Goal: Information Seeking & Learning: Learn about a topic

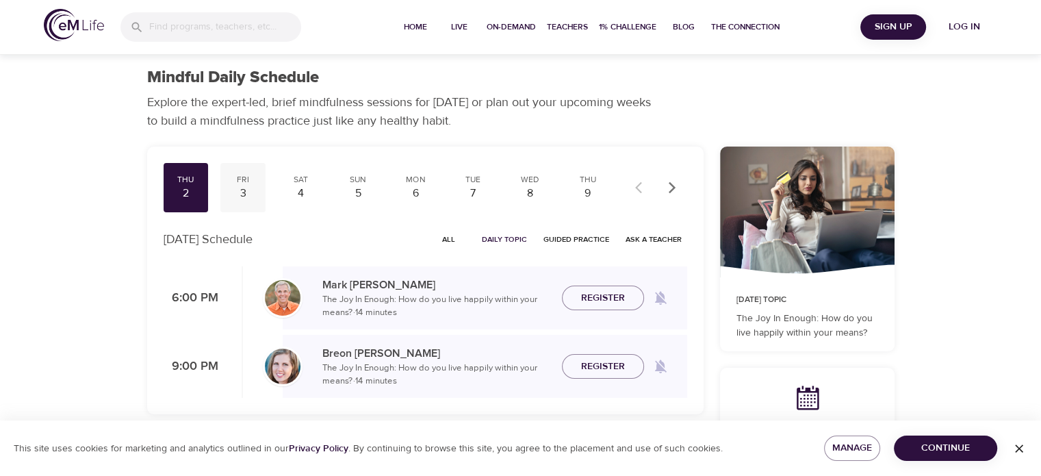
click at [240, 195] on div "3" at bounding box center [243, 194] width 34 height 16
click at [293, 192] on div "4" at bounding box center [300, 194] width 34 height 16
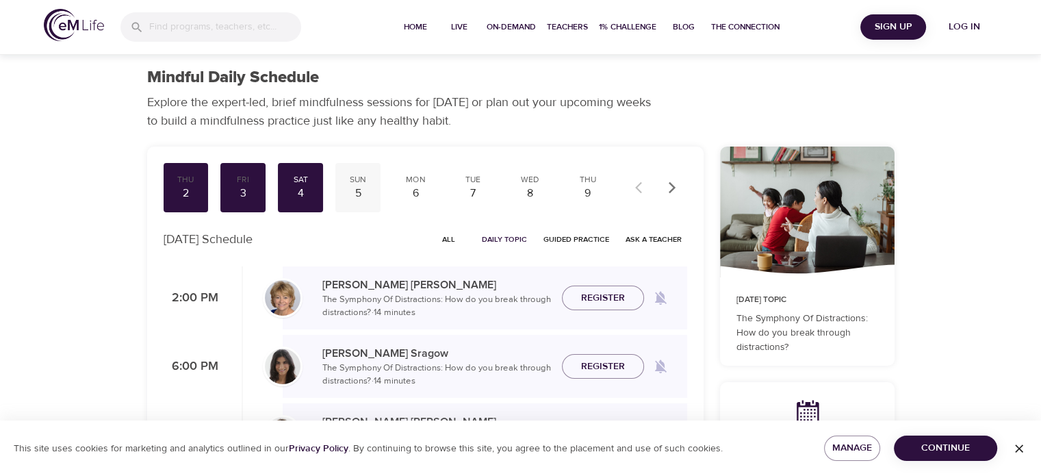
click at [360, 190] on div "5" at bounding box center [358, 194] width 34 height 16
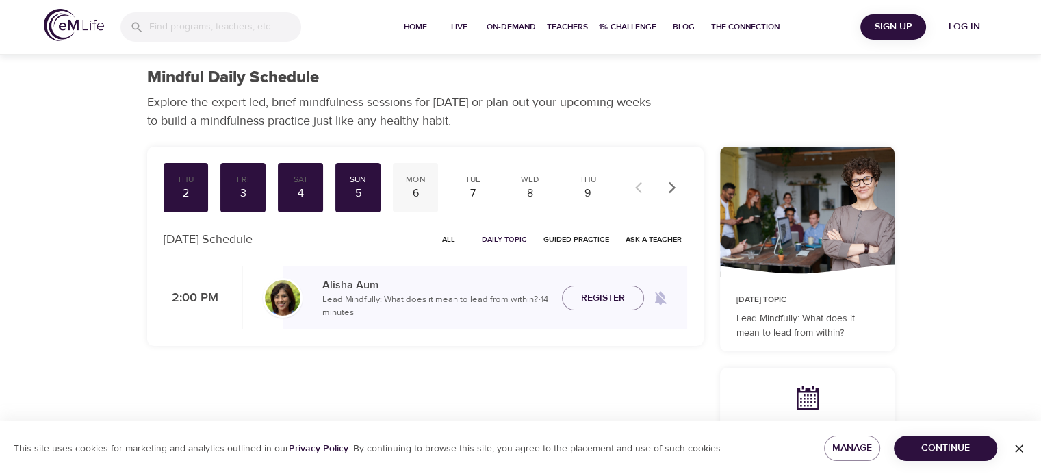
click at [411, 190] on div "6" at bounding box center [415, 194] width 34 height 16
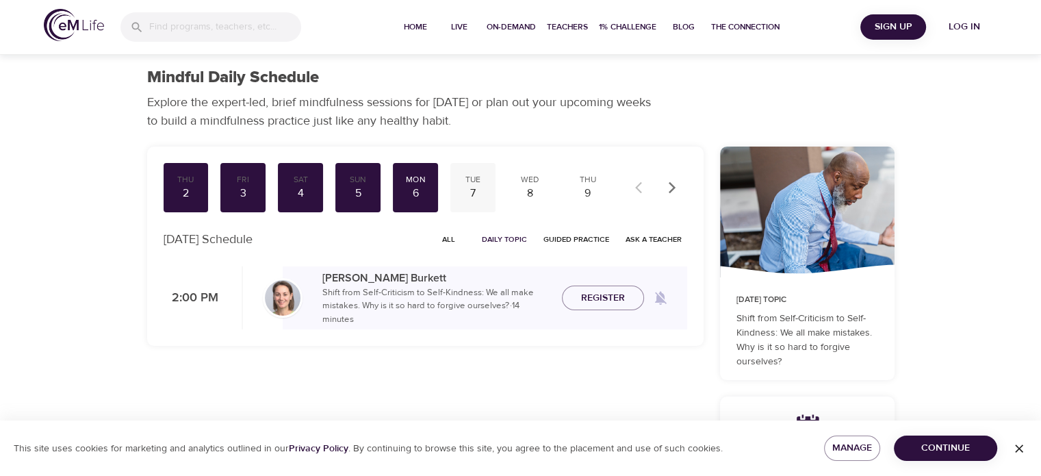
click at [482, 187] on div "7" at bounding box center [473, 194] width 34 height 16
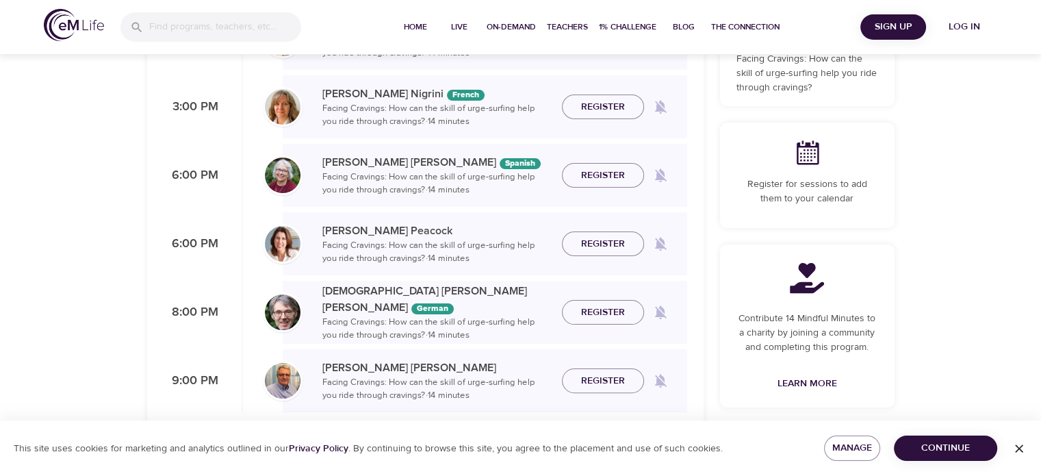
scroll to position [342, 0]
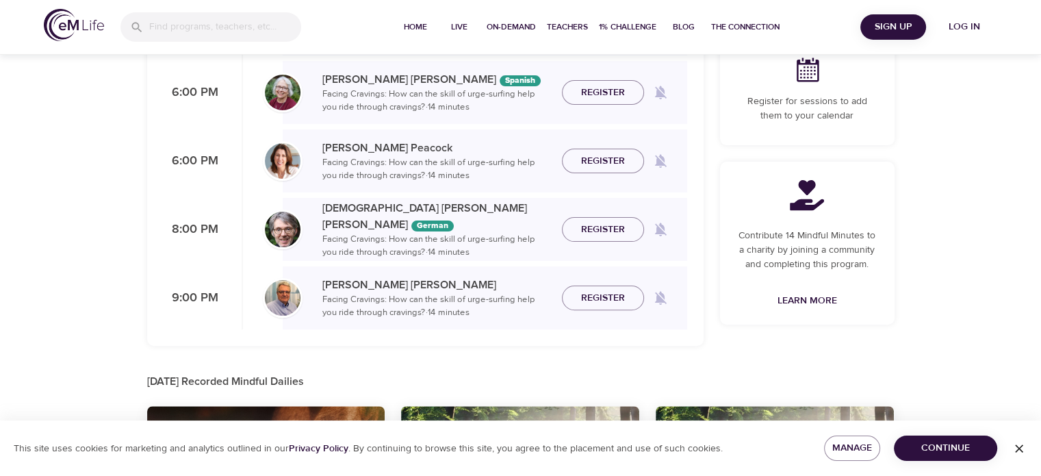
click at [282, 228] on img at bounding box center [283, 230] width 36 height 36
